Goal: Task Accomplishment & Management: Manage account settings

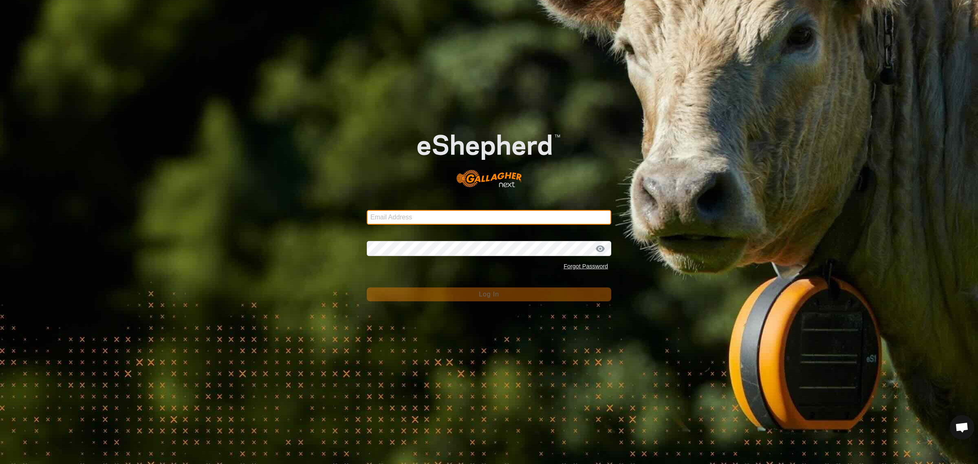
type input "[EMAIL_ADDRESS][DOMAIN_NAME]"
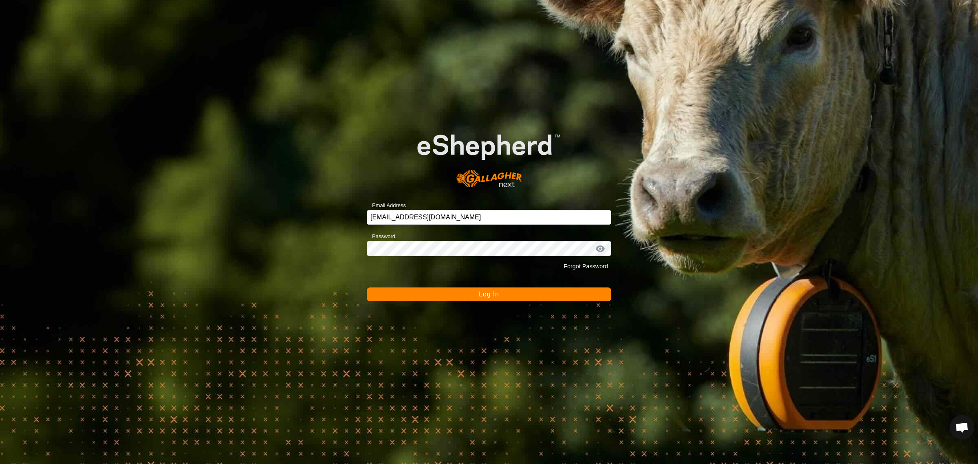
click at [484, 296] on span "Log In" at bounding box center [489, 294] width 20 height 7
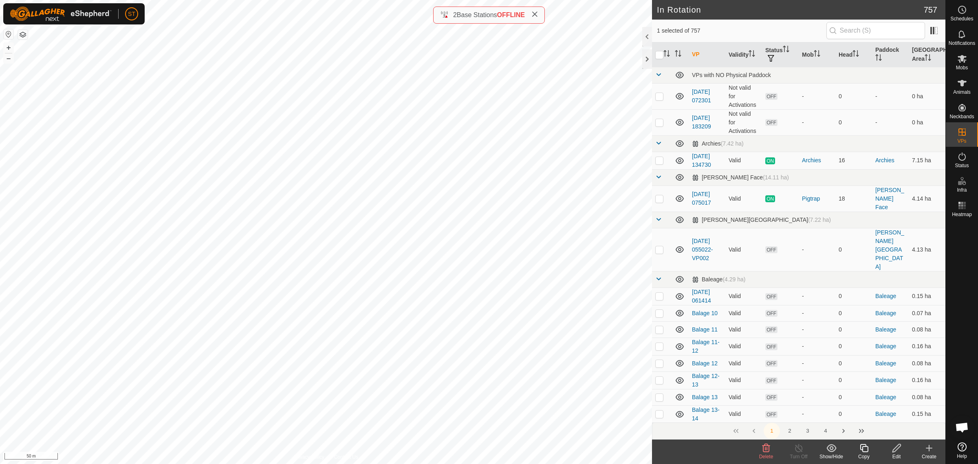
click at [761, 450] on icon at bounding box center [766, 448] width 10 height 10
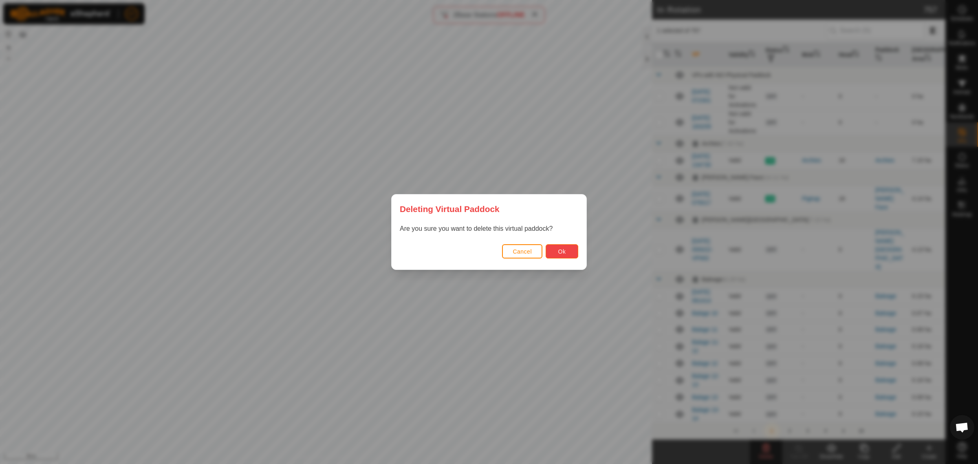
click at [555, 253] on button "Ok" at bounding box center [562, 251] width 33 height 14
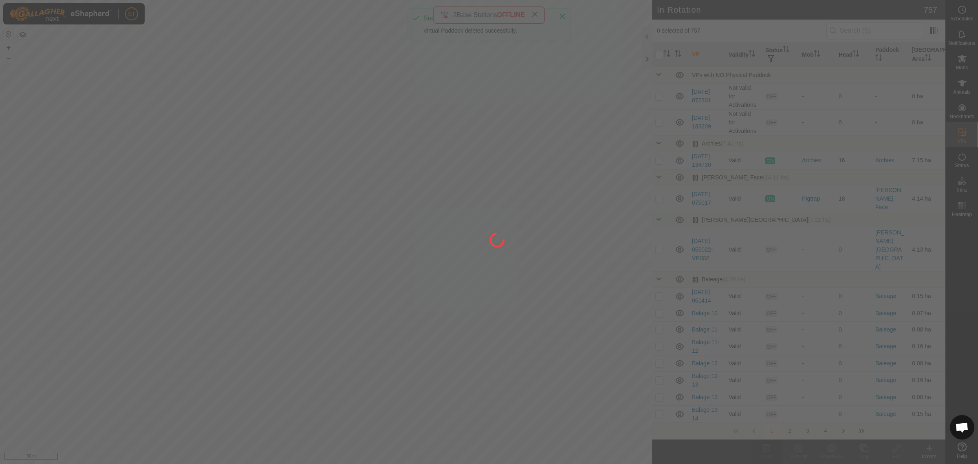
drag, startPoint x: 360, startPoint y: 267, endPoint x: 488, endPoint y: 268, distance: 128.4
click at [488, 268] on div at bounding box center [489, 232] width 978 height 464
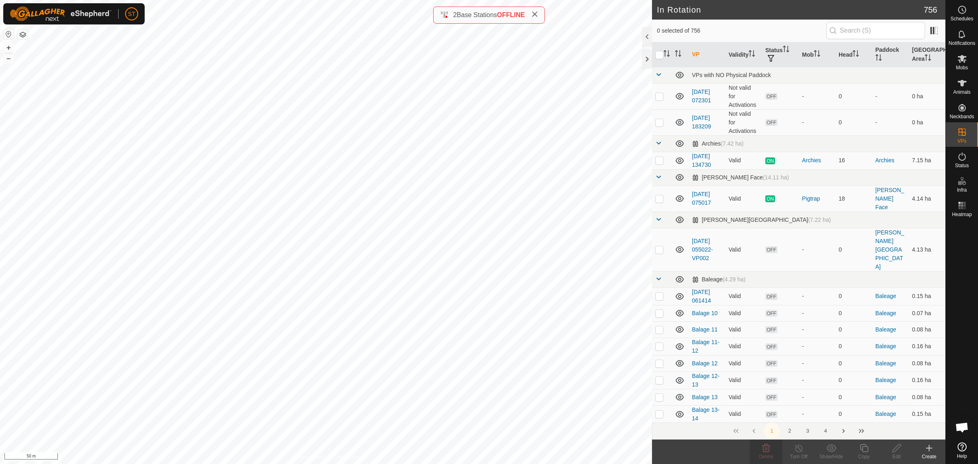
click at [930, 452] on icon at bounding box center [929, 448] width 10 height 10
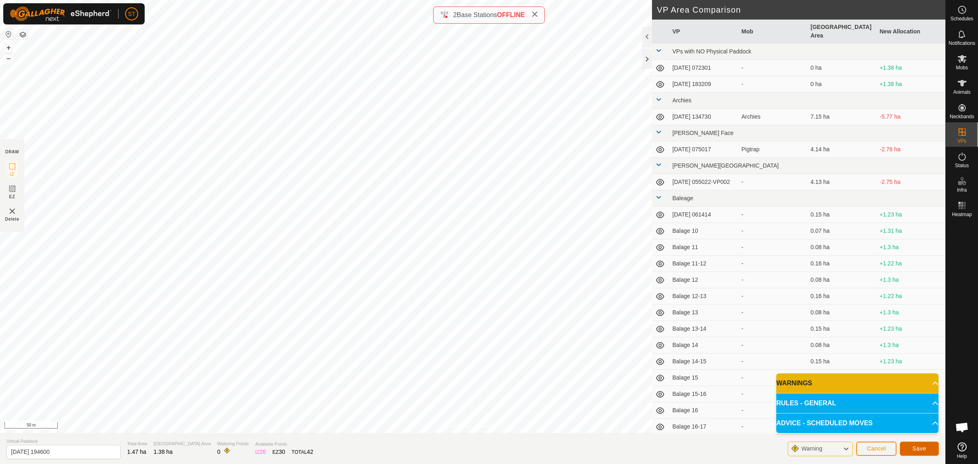
click at [918, 447] on span "Save" at bounding box center [920, 448] width 14 height 7
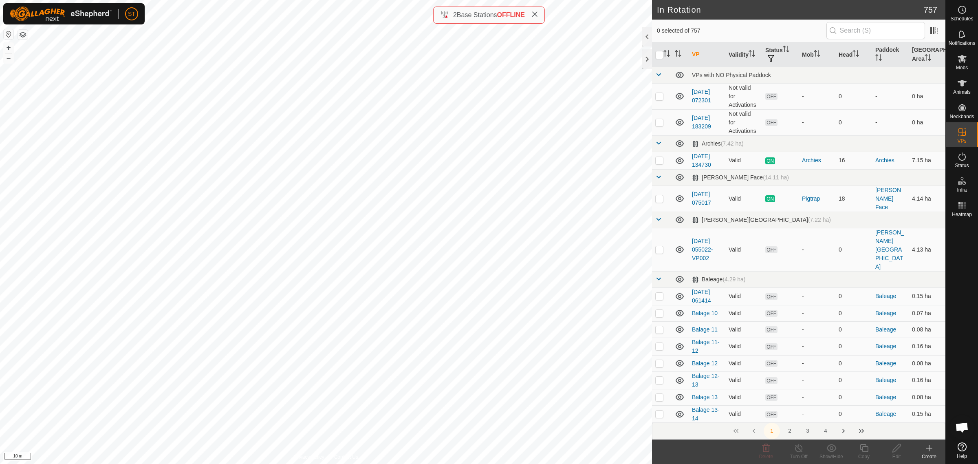
click at [314, 0] on html "ST Schedules Notifications Mobs Animals Neckbands VPs Status Infra Heatmap Help…" at bounding box center [489, 232] width 978 height 464
click at [964, 9] on icon at bounding box center [962, 10] width 10 height 10
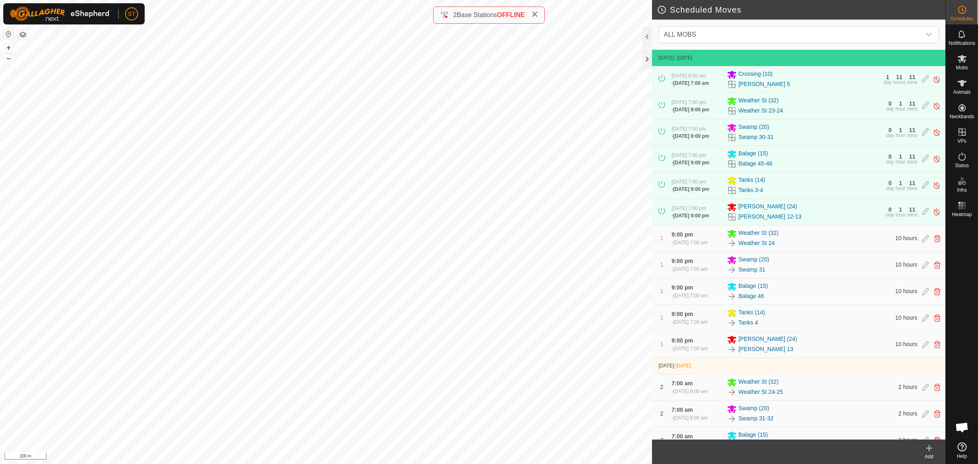
click at [929, 451] on icon at bounding box center [929, 448] width 0 height 6
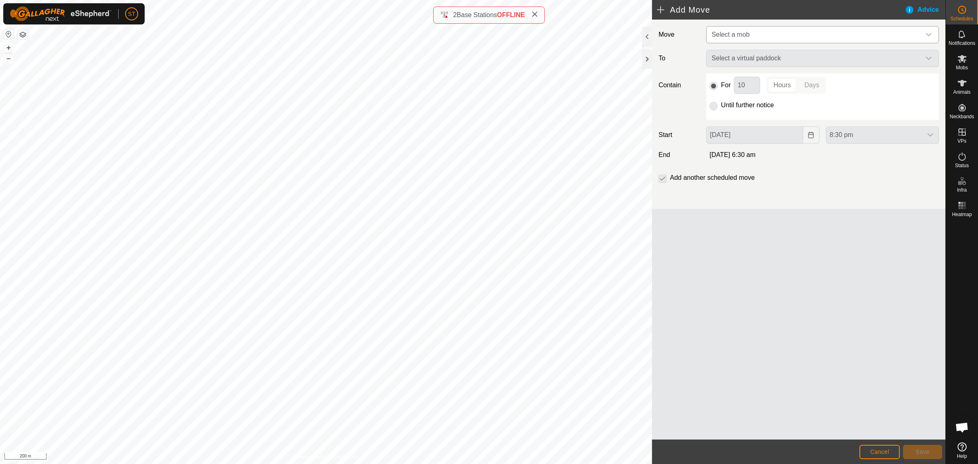
click at [931, 35] on icon "dropdown trigger" at bounding box center [929, 34] width 7 height 7
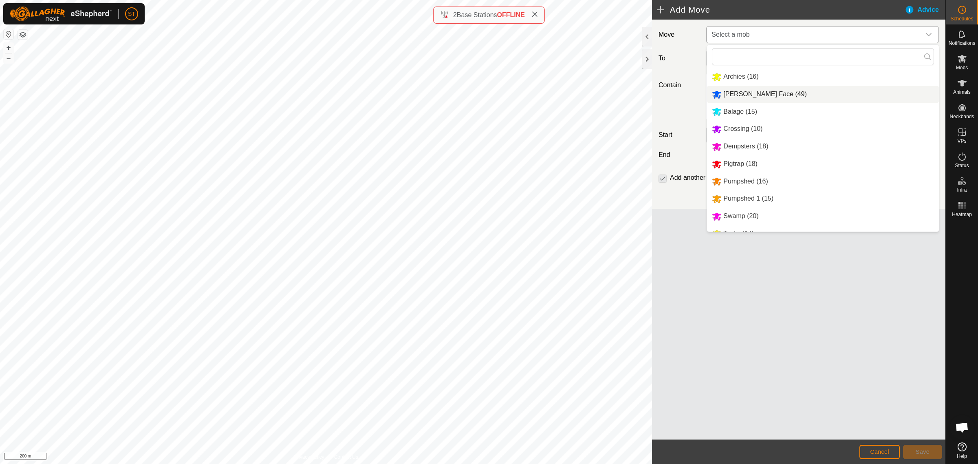
click at [760, 92] on li "Ashway Face (49)" at bounding box center [823, 94] width 232 height 17
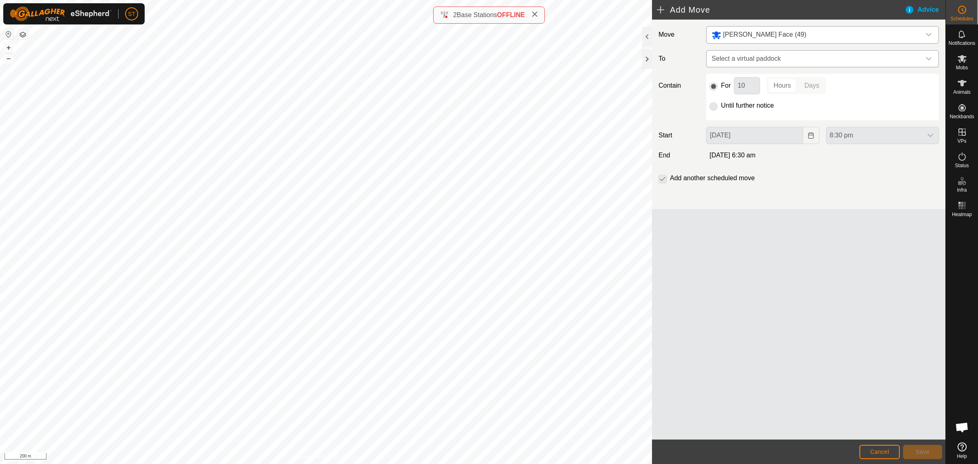
click at [934, 60] on div "dropdown trigger" at bounding box center [929, 59] width 16 height 16
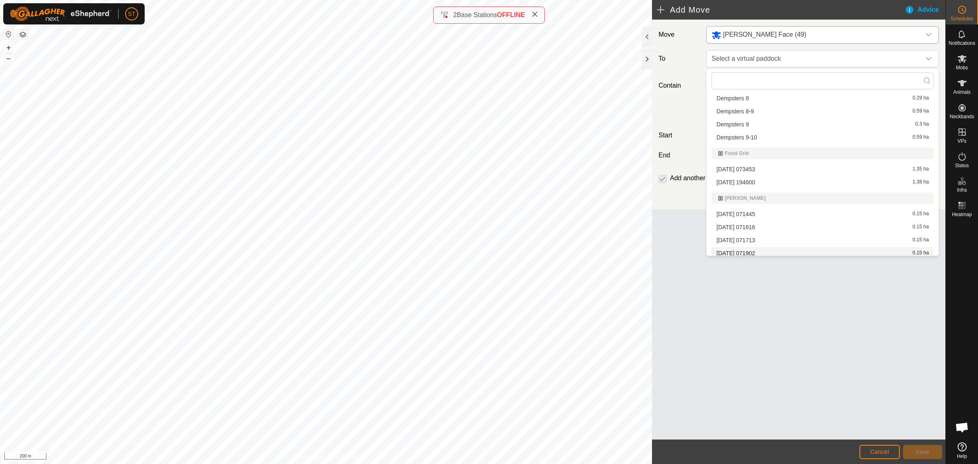
scroll to position [3159, 0]
click at [740, 182] on li "2025-09-30 194600 1.38 ha" at bounding box center [823, 185] width 222 height 12
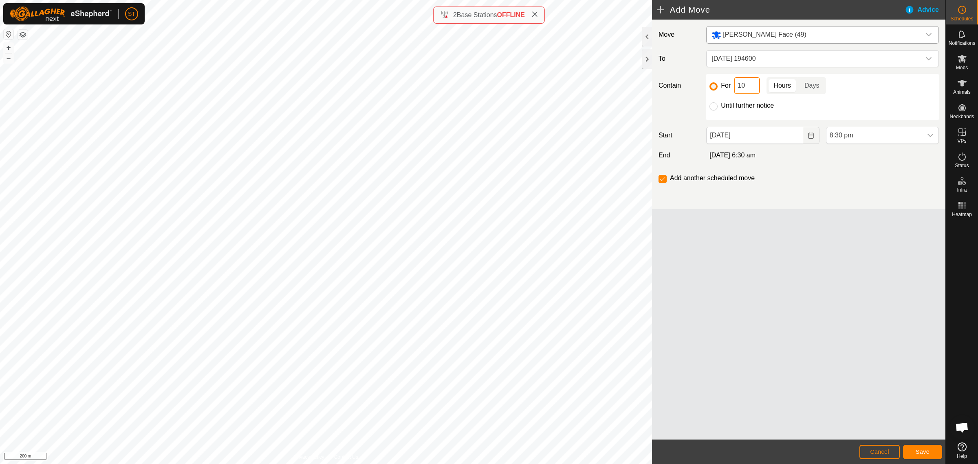
drag, startPoint x: 751, startPoint y: 86, endPoint x: 720, endPoint y: 86, distance: 31.0
click at [720, 86] on div "For 10 Hours Days" at bounding box center [823, 85] width 226 height 17
click at [712, 107] on input "Until further notice" at bounding box center [714, 106] width 8 height 8
radio input "true"
checkbox input "false"
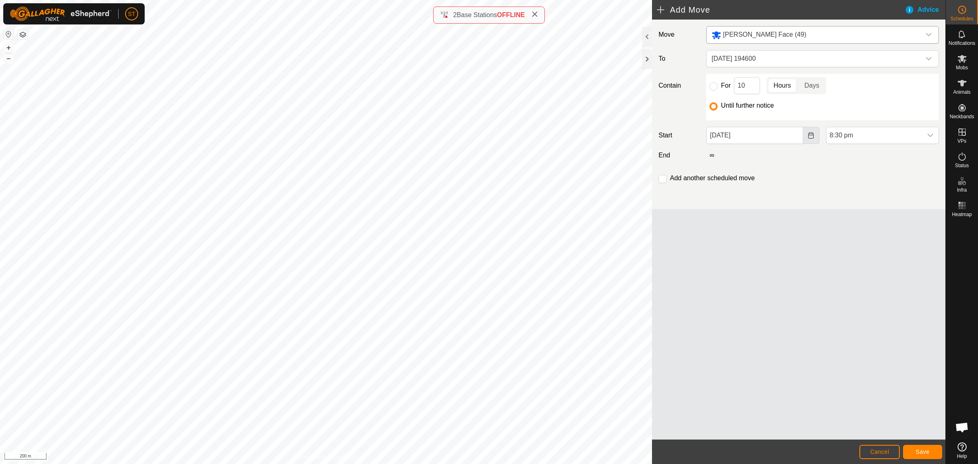
click at [808, 137] on icon "Choose Date" at bounding box center [811, 135] width 7 height 7
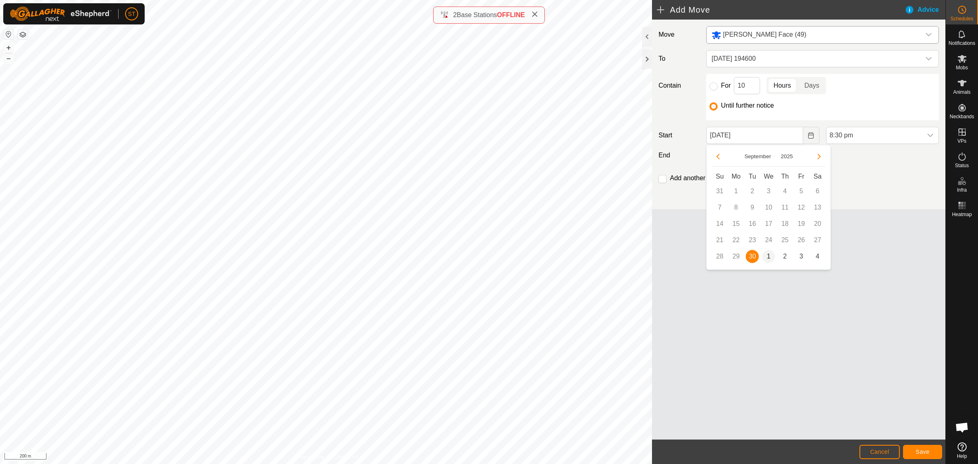
click at [765, 255] on span "1" at bounding box center [768, 256] width 13 height 13
type input "01 Oct, 2025"
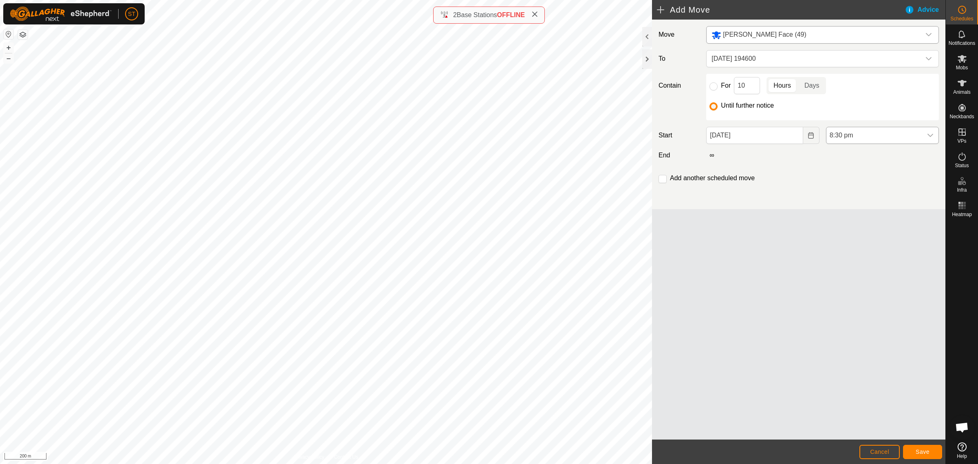
click at [930, 139] on icon "dropdown trigger" at bounding box center [930, 135] width 7 height 7
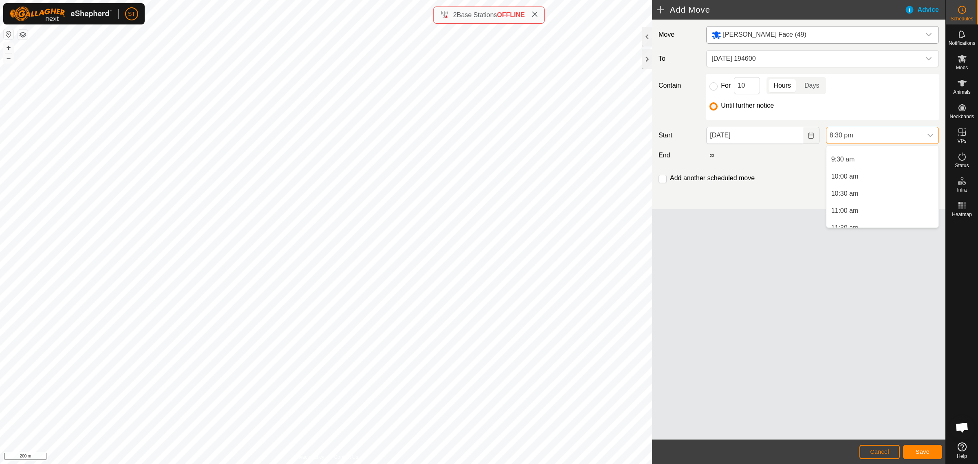
scroll to position [228, 0]
click at [849, 139] on li "6:00 am" at bounding box center [883, 131] width 112 height 16
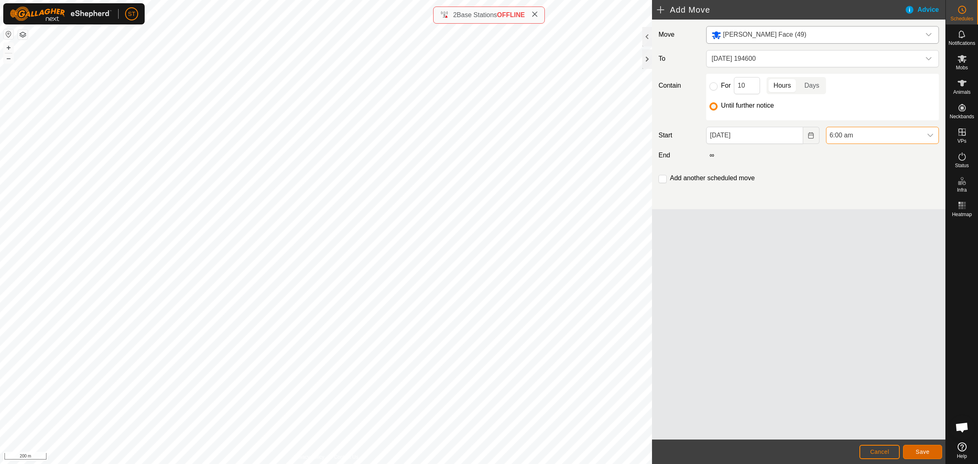
click at [926, 453] on span "Save" at bounding box center [923, 451] width 14 height 7
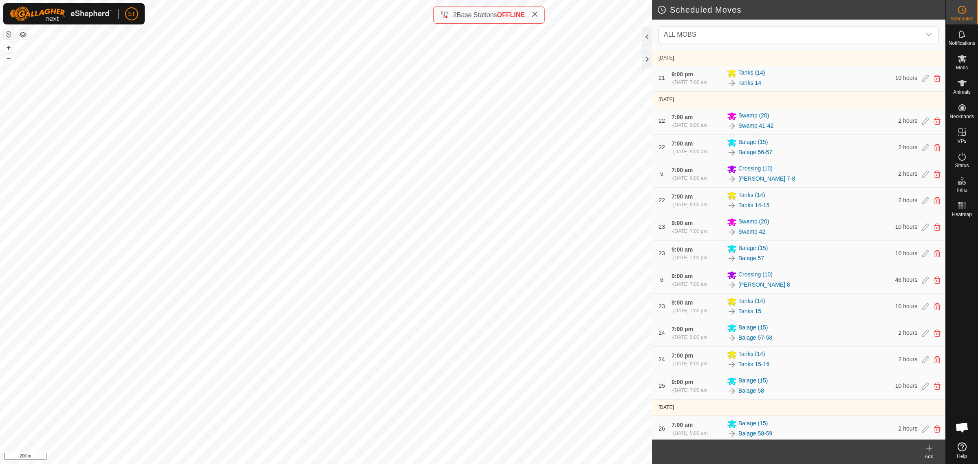
scroll to position [3128, 0]
